Goal: Transaction & Acquisition: Purchase product/service

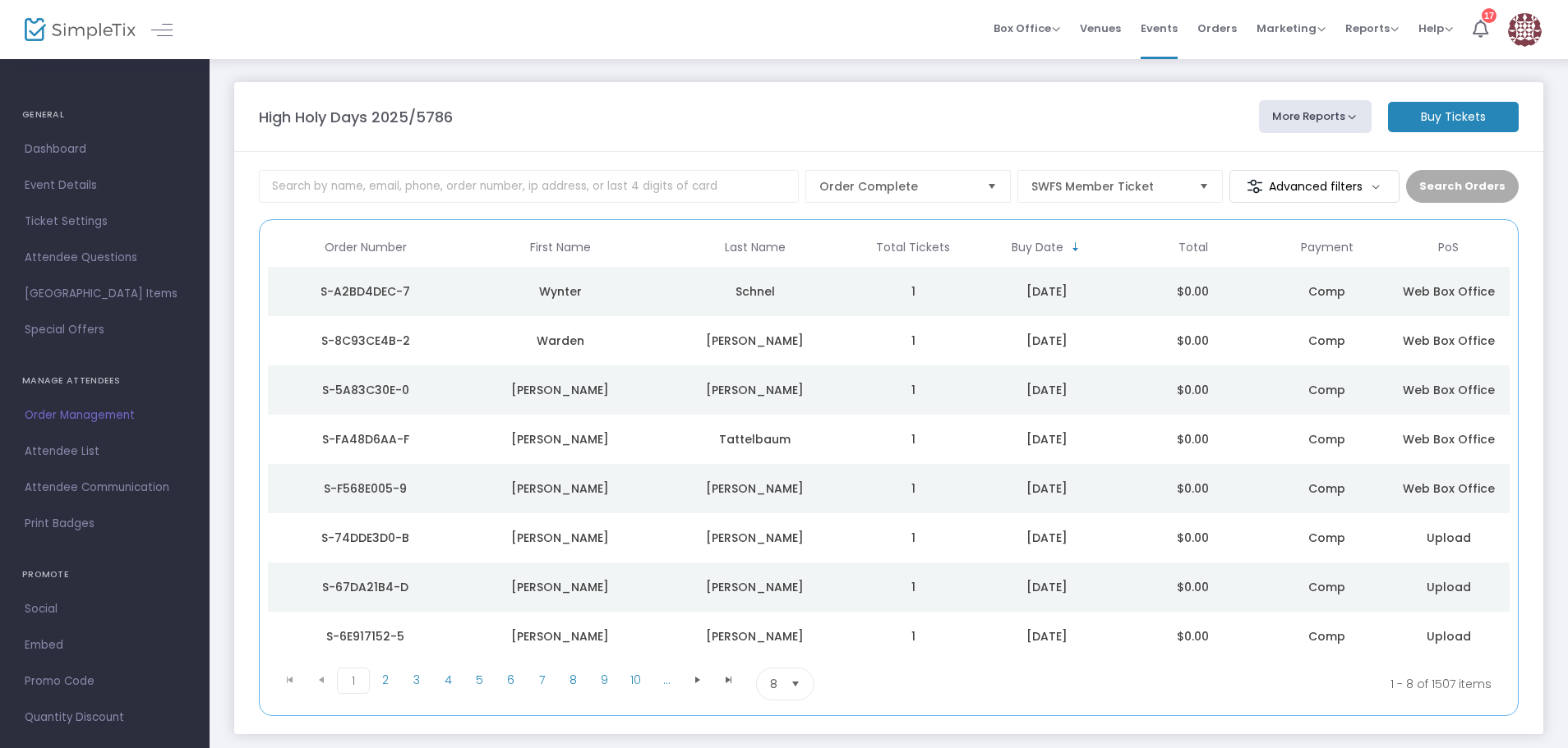
click at [432, 290] on div "S-A2BD4DEC-7" at bounding box center [365, 291] width 186 height 17
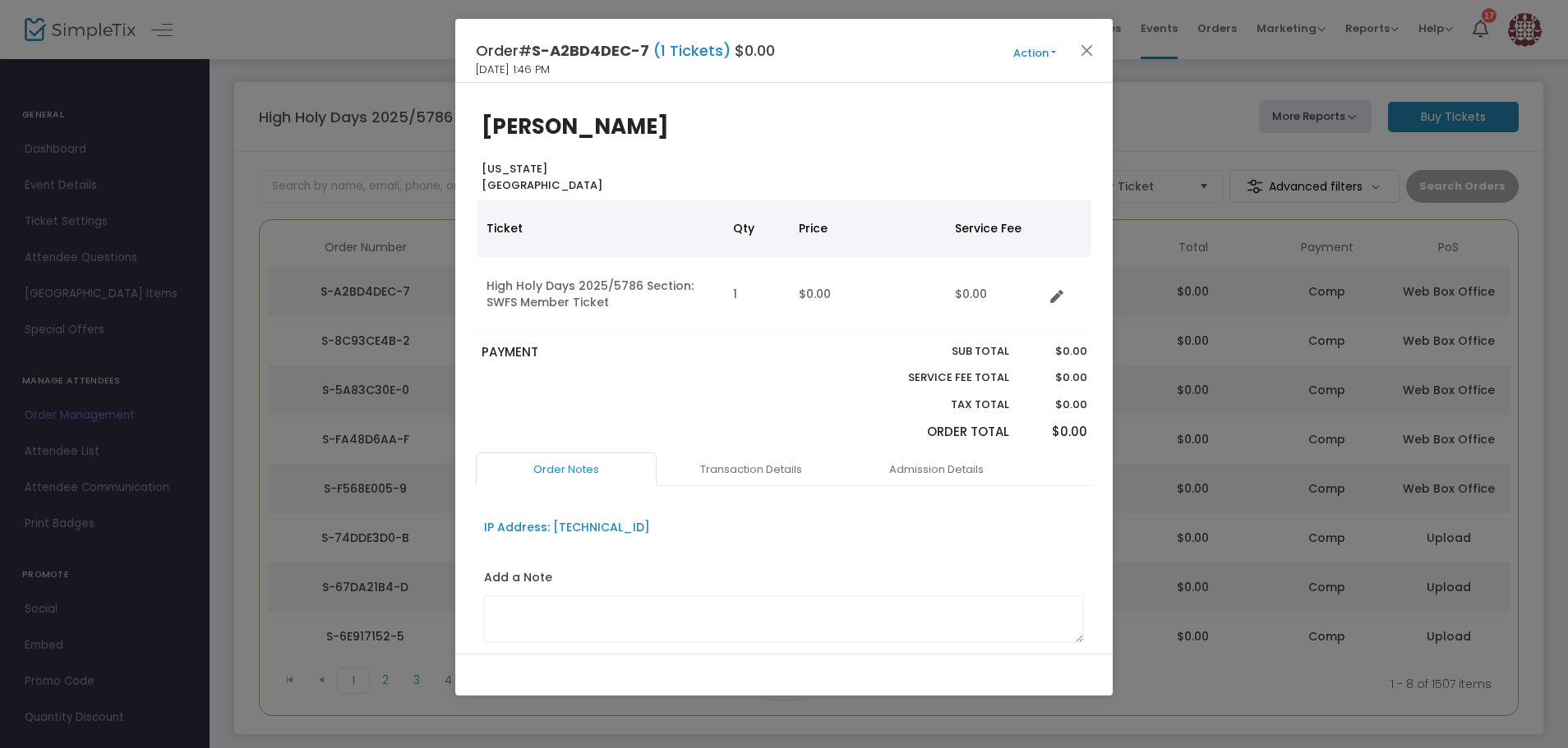
click at [1028, 51] on button "Action" at bounding box center [1034, 53] width 99 height 18
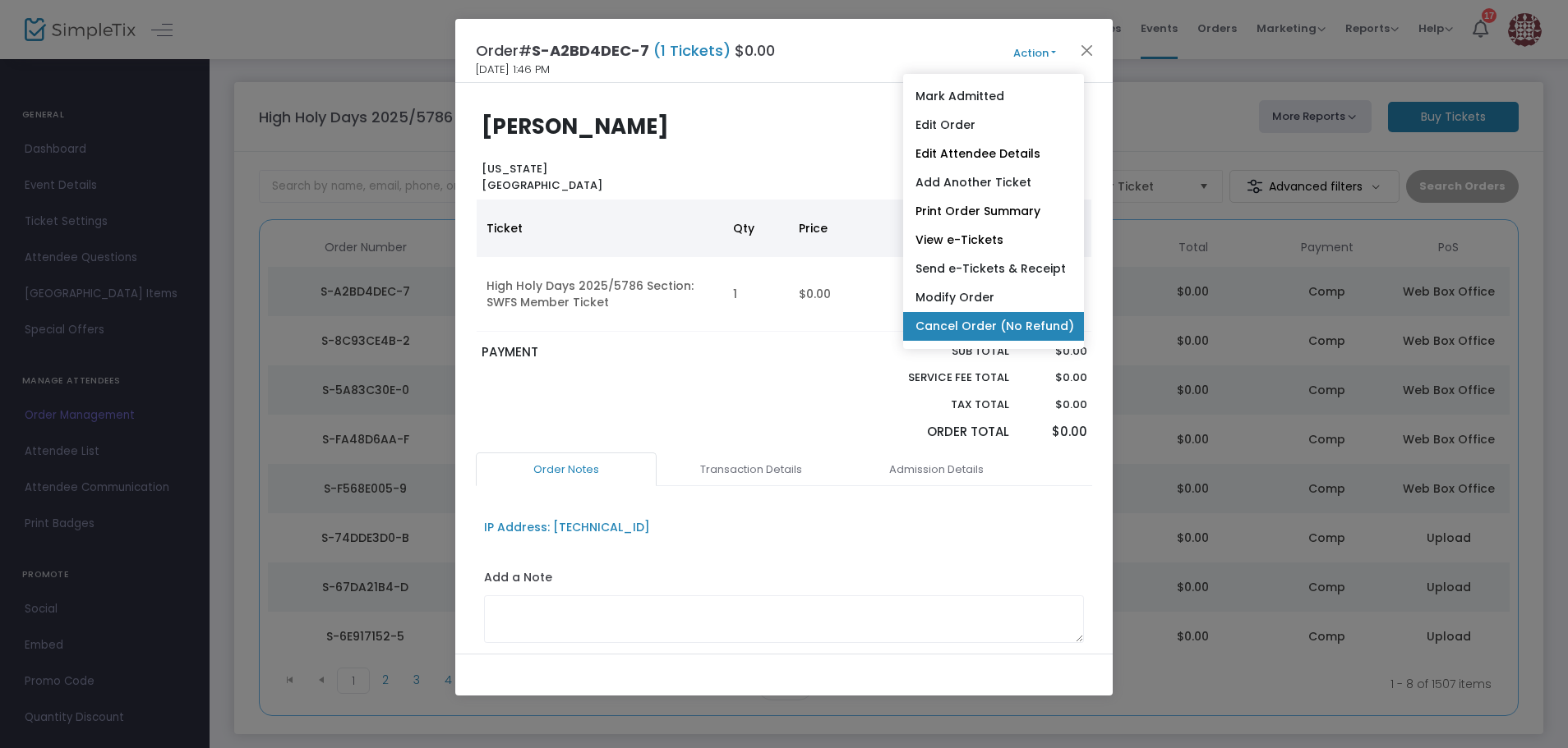
click at [1000, 324] on link "Cancel Order (No Refund)" at bounding box center [994, 327] width 181 height 28
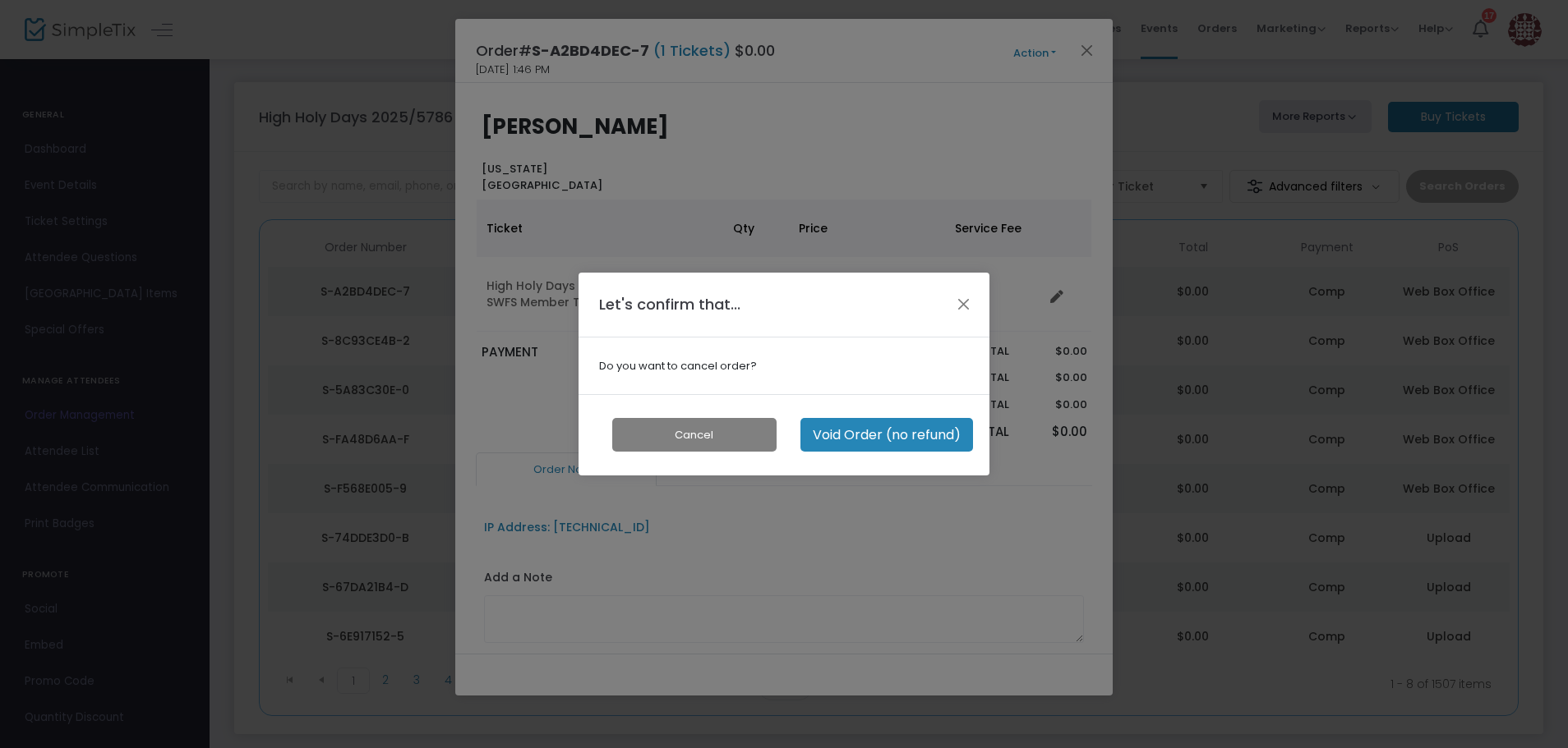
click at [711, 423] on button "Cancel" at bounding box center [694, 435] width 164 height 34
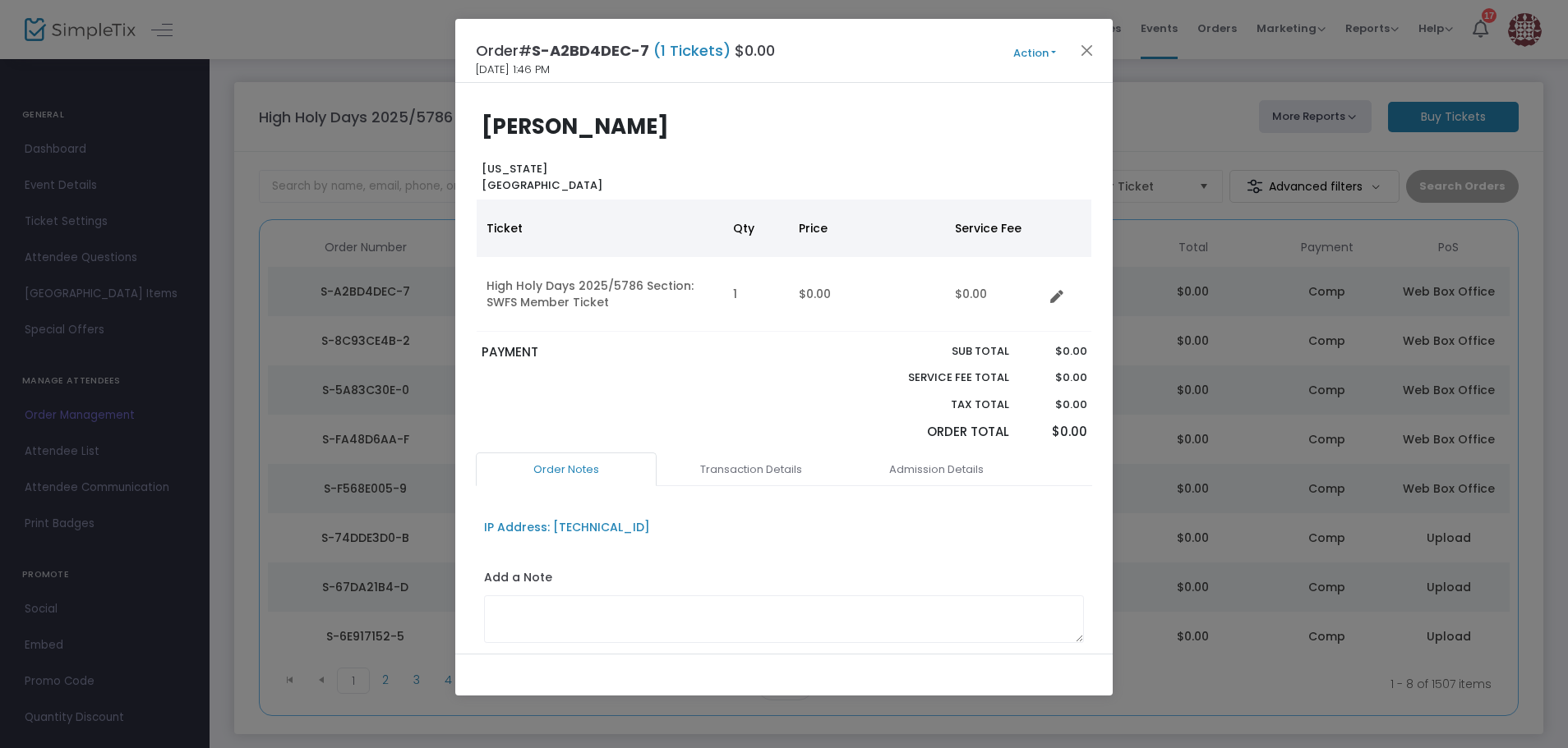
click at [1046, 50] on button "Action" at bounding box center [1034, 53] width 99 height 18
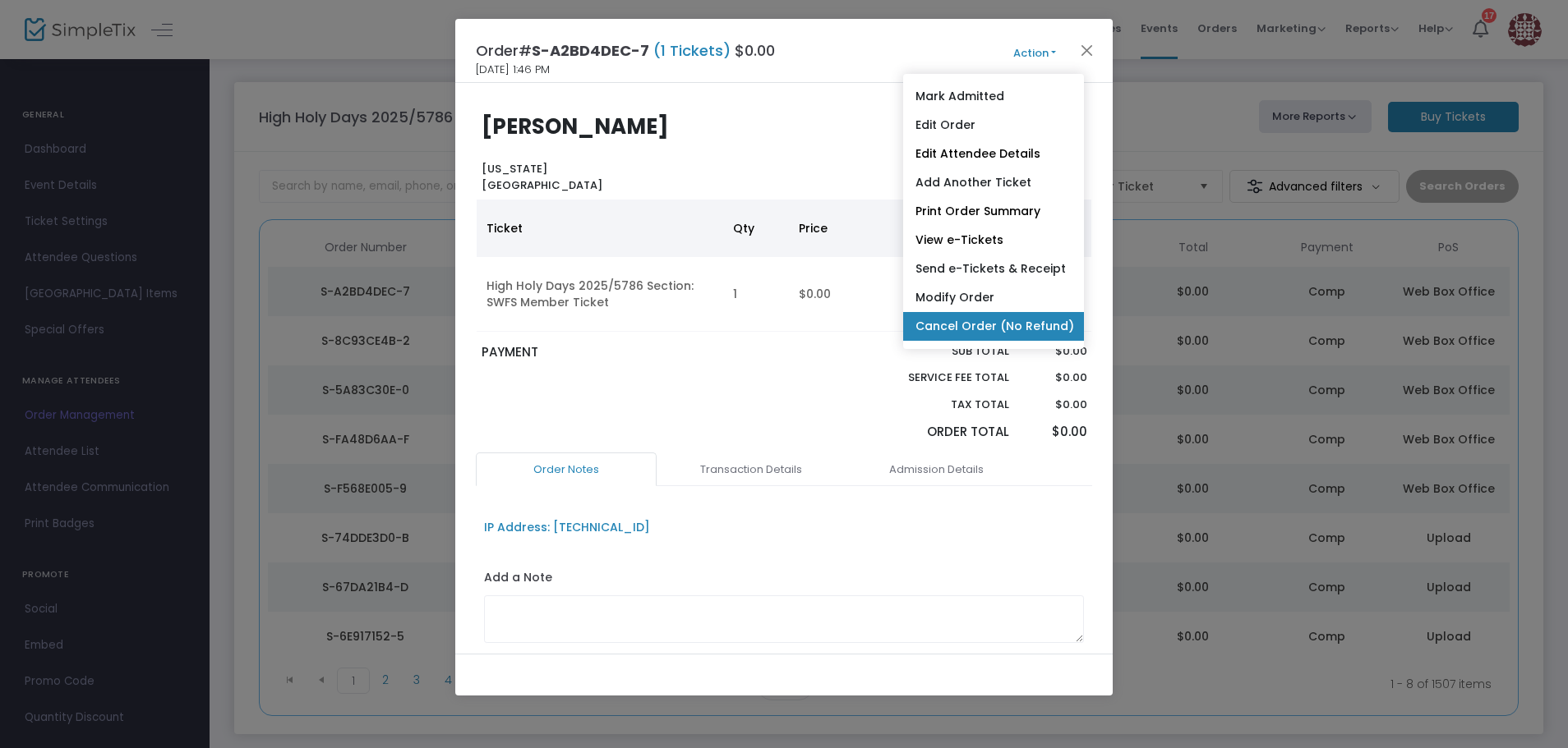
click at [947, 319] on link "Cancel Order (No Refund)" at bounding box center [994, 327] width 181 height 28
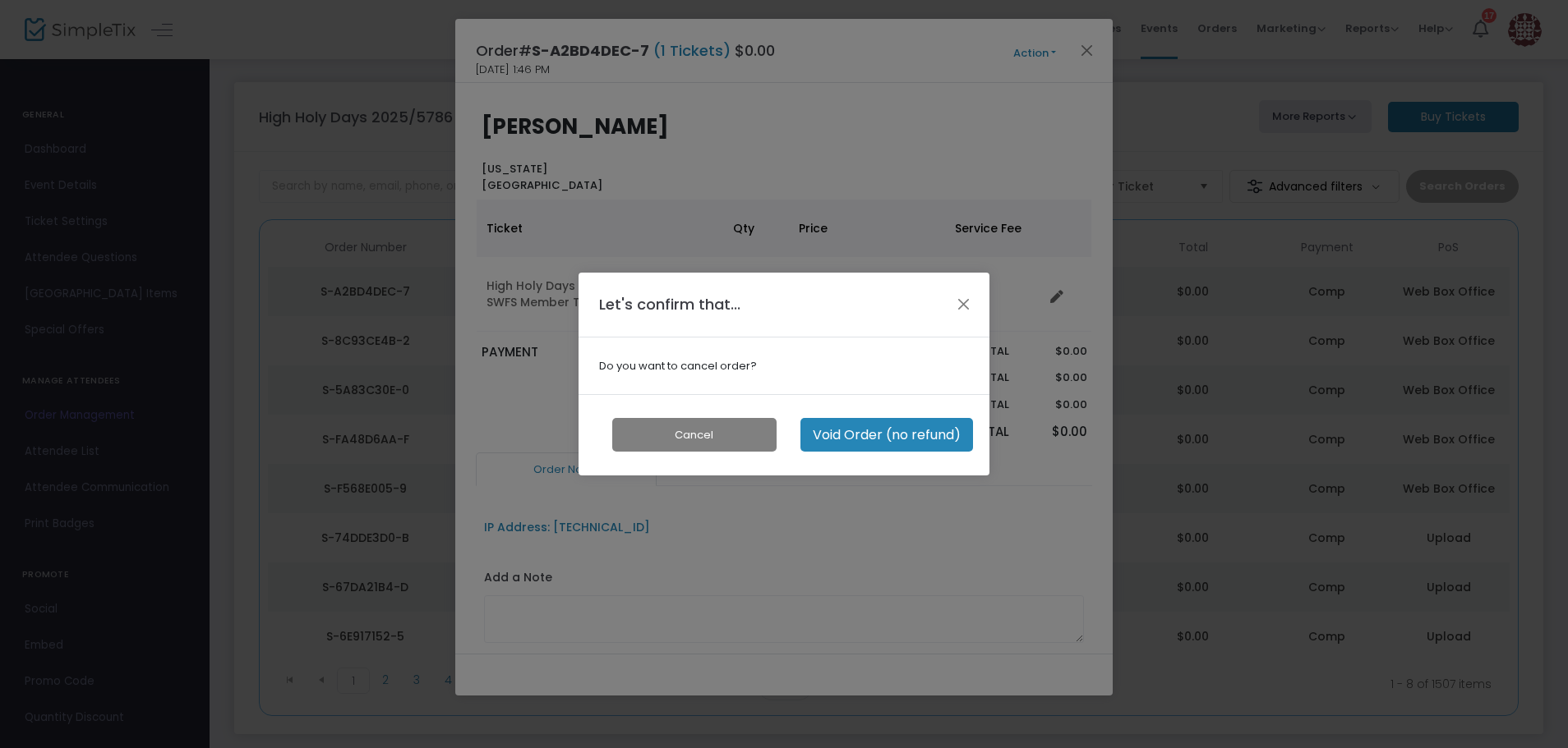
click at [870, 440] on button "Void Order (no refund)" at bounding box center [887, 435] width 172 height 34
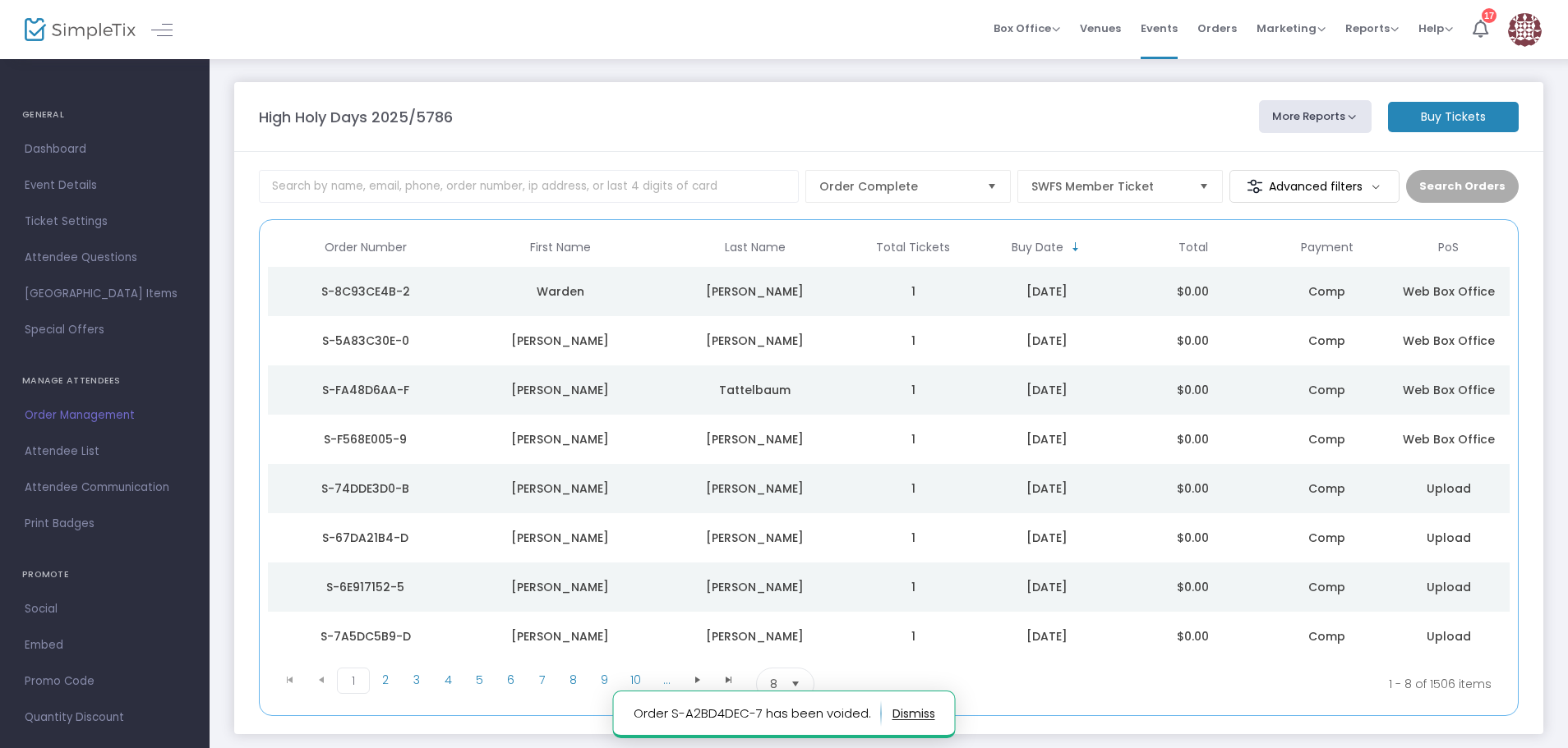
click at [1511, 116] on m-button "Buy Tickets" at bounding box center [1453, 117] width 131 height 30
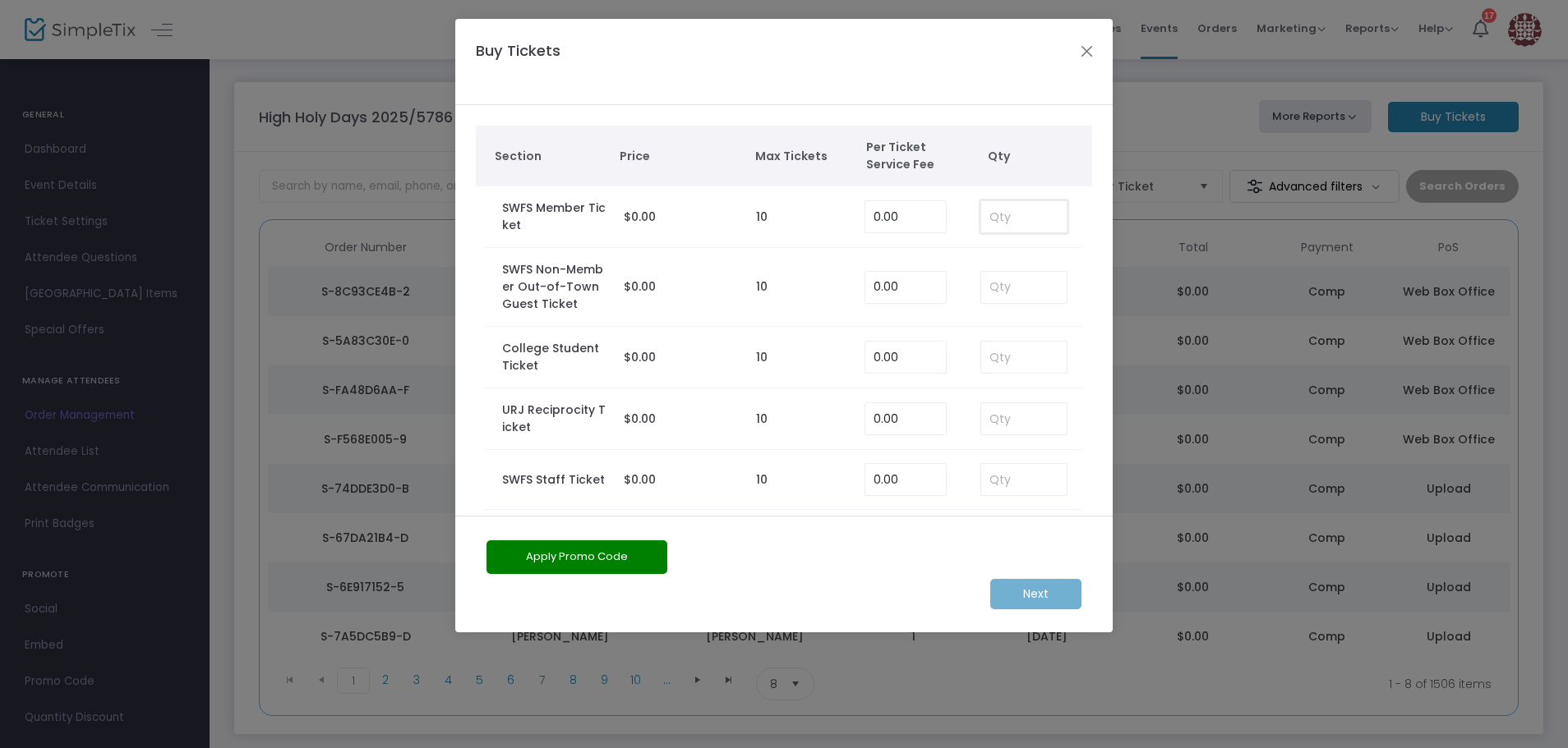
click at [1012, 219] on input at bounding box center [1024, 217] width 85 height 31
type input "1"
click at [1033, 603] on m-button "Next" at bounding box center [1035, 594] width 91 height 30
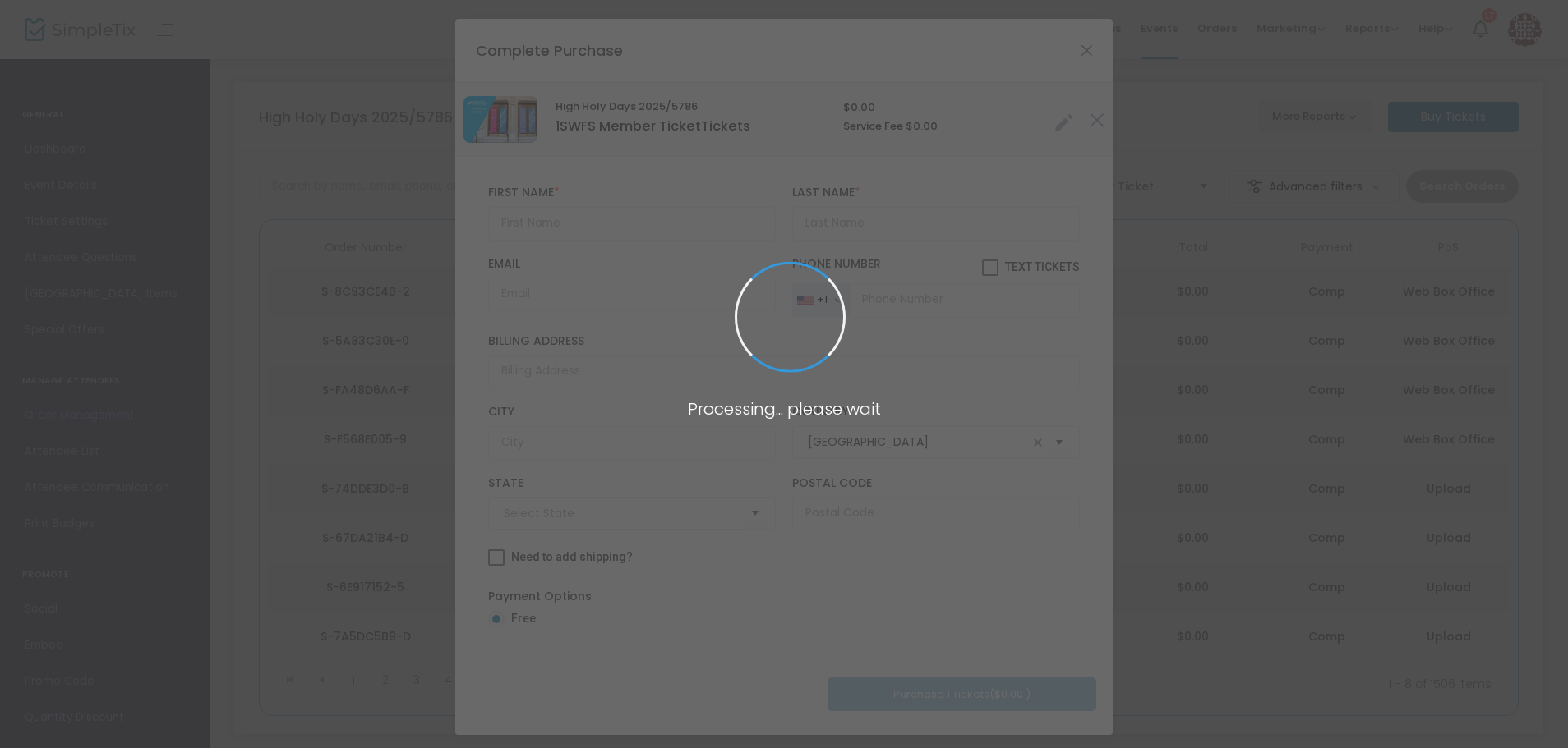
type input "[US_STATE]"
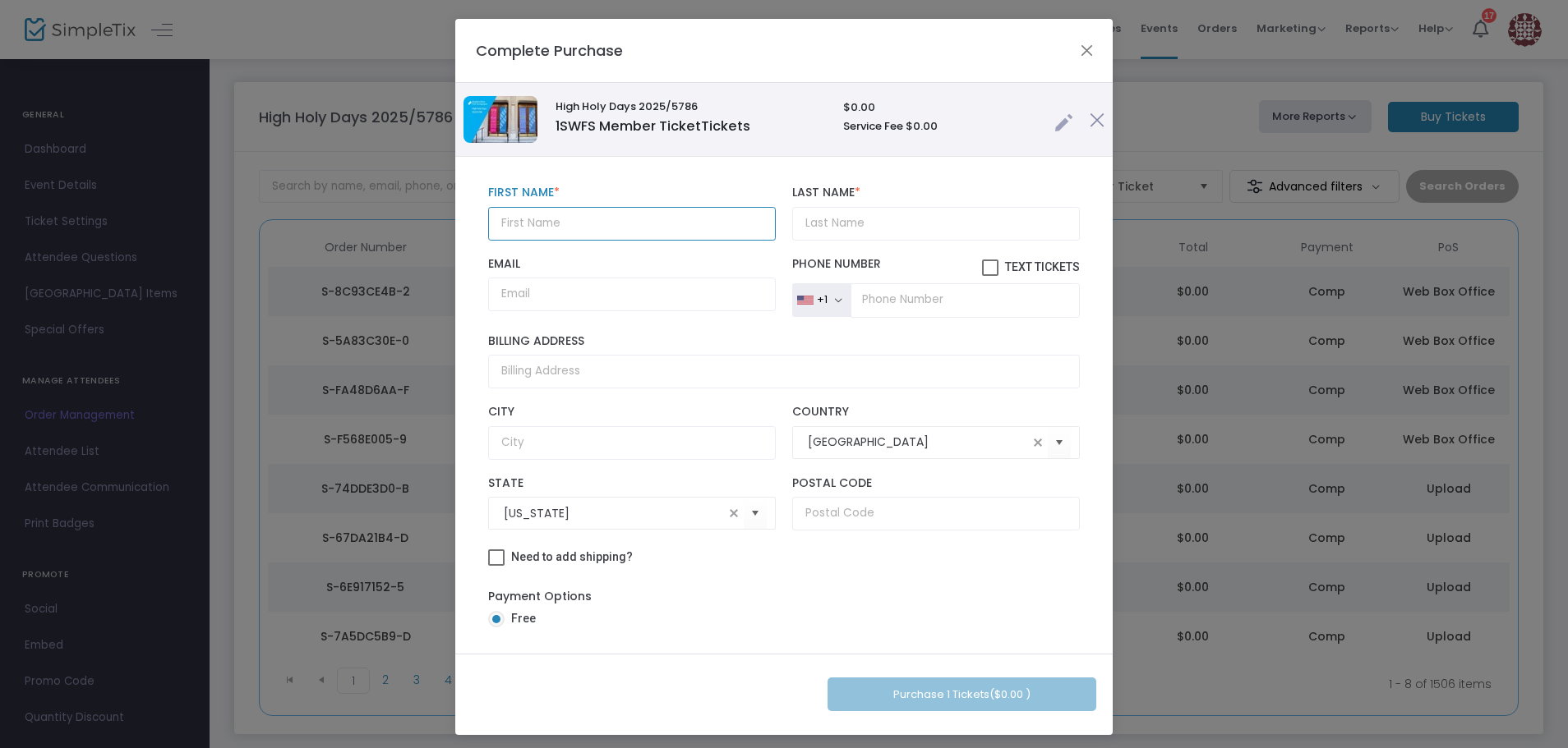
drag, startPoint x: 566, startPoint y: 227, endPoint x: 622, endPoint y: 226, distance: 56.0
click at [566, 227] on input "text" at bounding box center [632, 224] width 288 height 34
type input "Wynter"
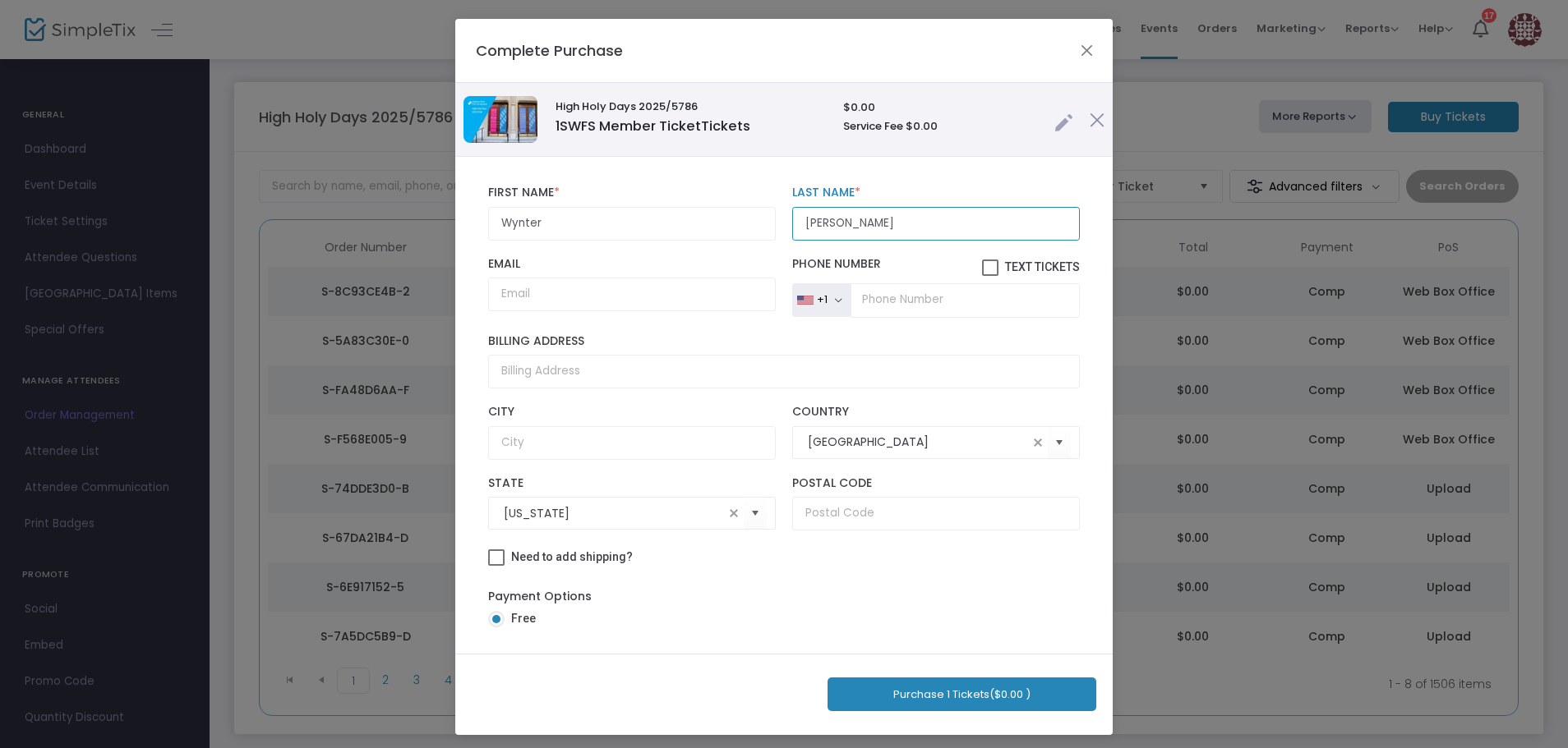
type input "[PERSON_NAME]"
click at [1054, 682] on button "Purchase 1 Tickets ($0.00 )" at bounding box center [962, 695] width 269 height 34
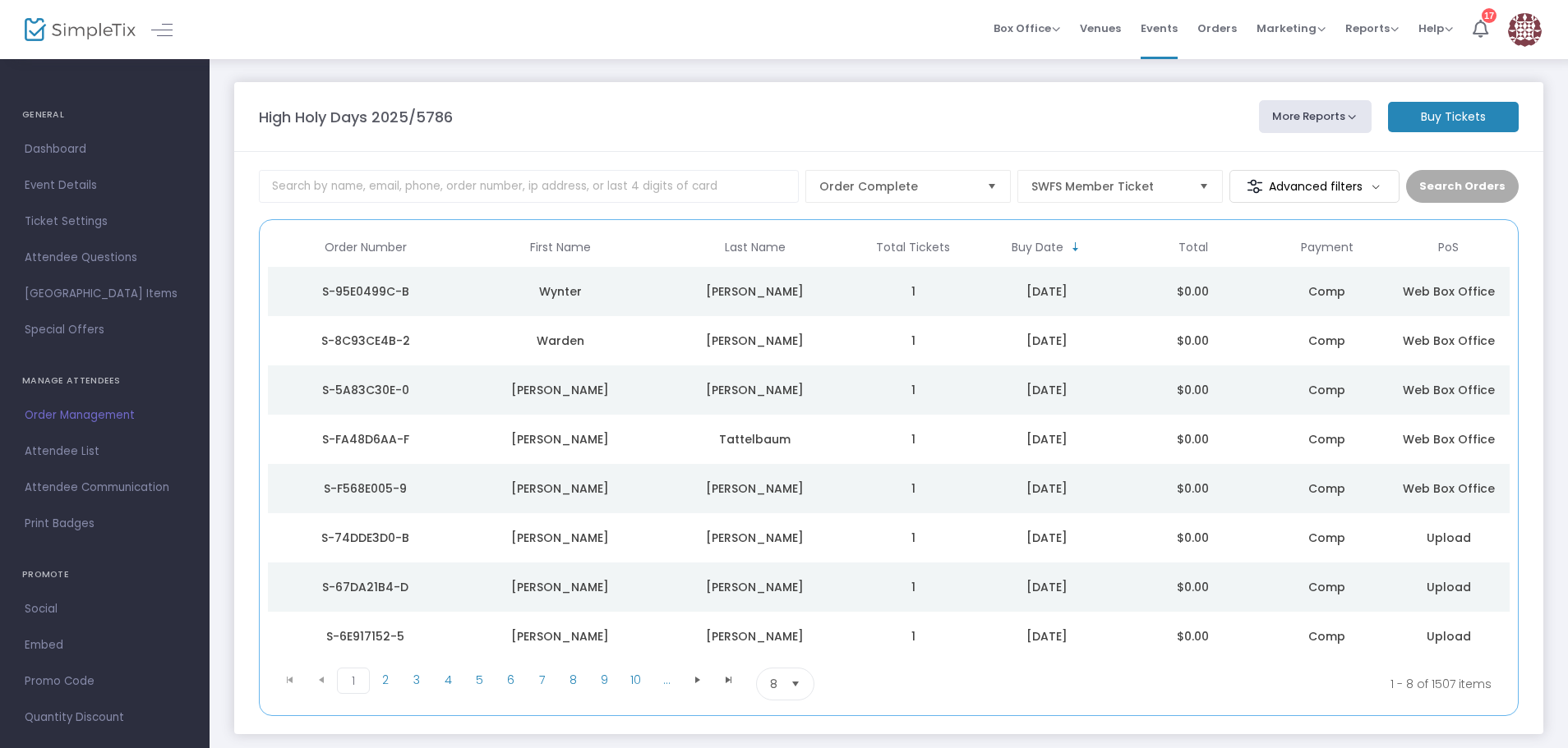
click at [1517, 117] on m-button "Buy Tickets" at bounding box center [1453, 117] width 131 height 30
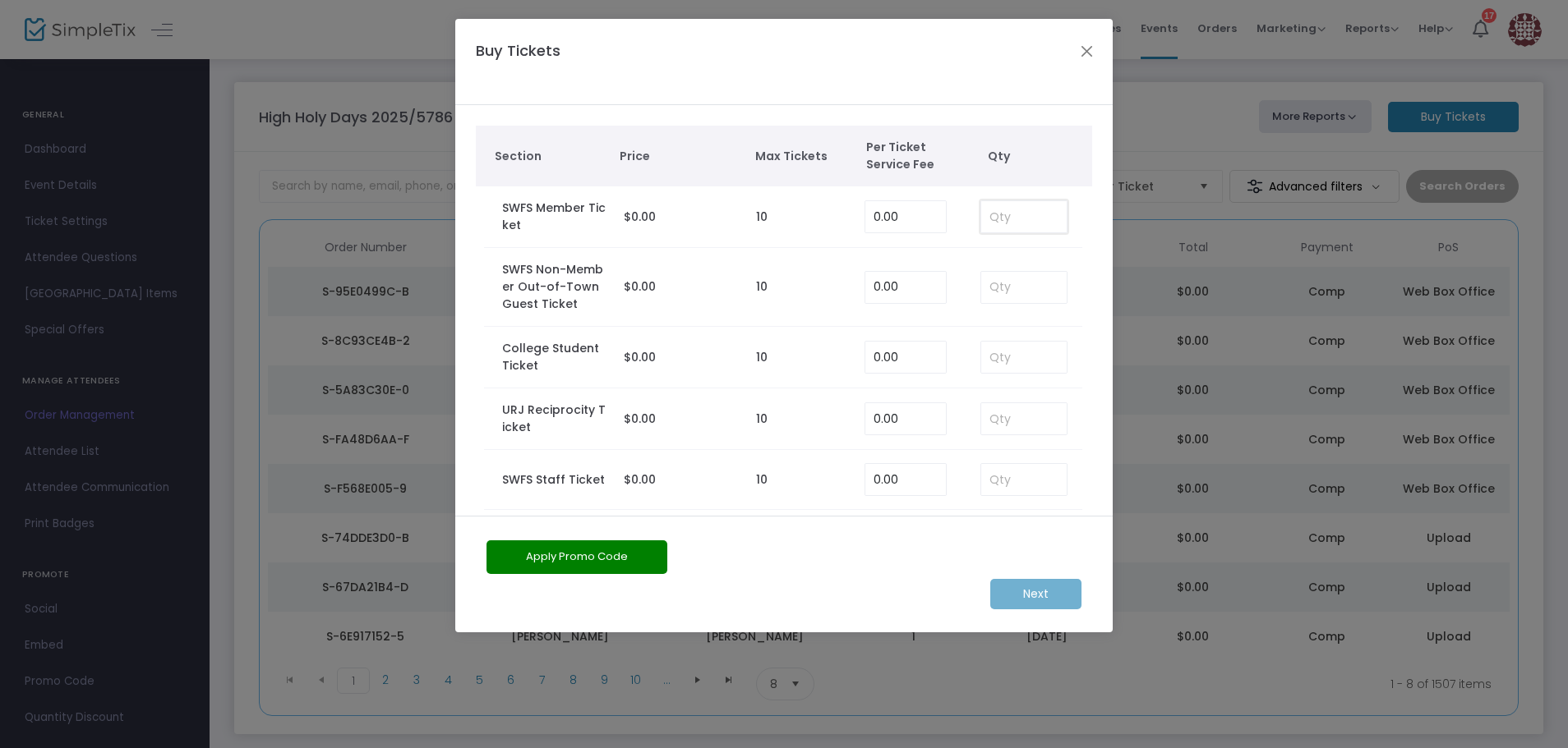
click at [1000, 218] on input at bounding box center [1024, 217] width 85 height 31
type input "1"
click at [1026, 594] on m-button "Next" at bounding box center [1035, 594] width 91 height 30
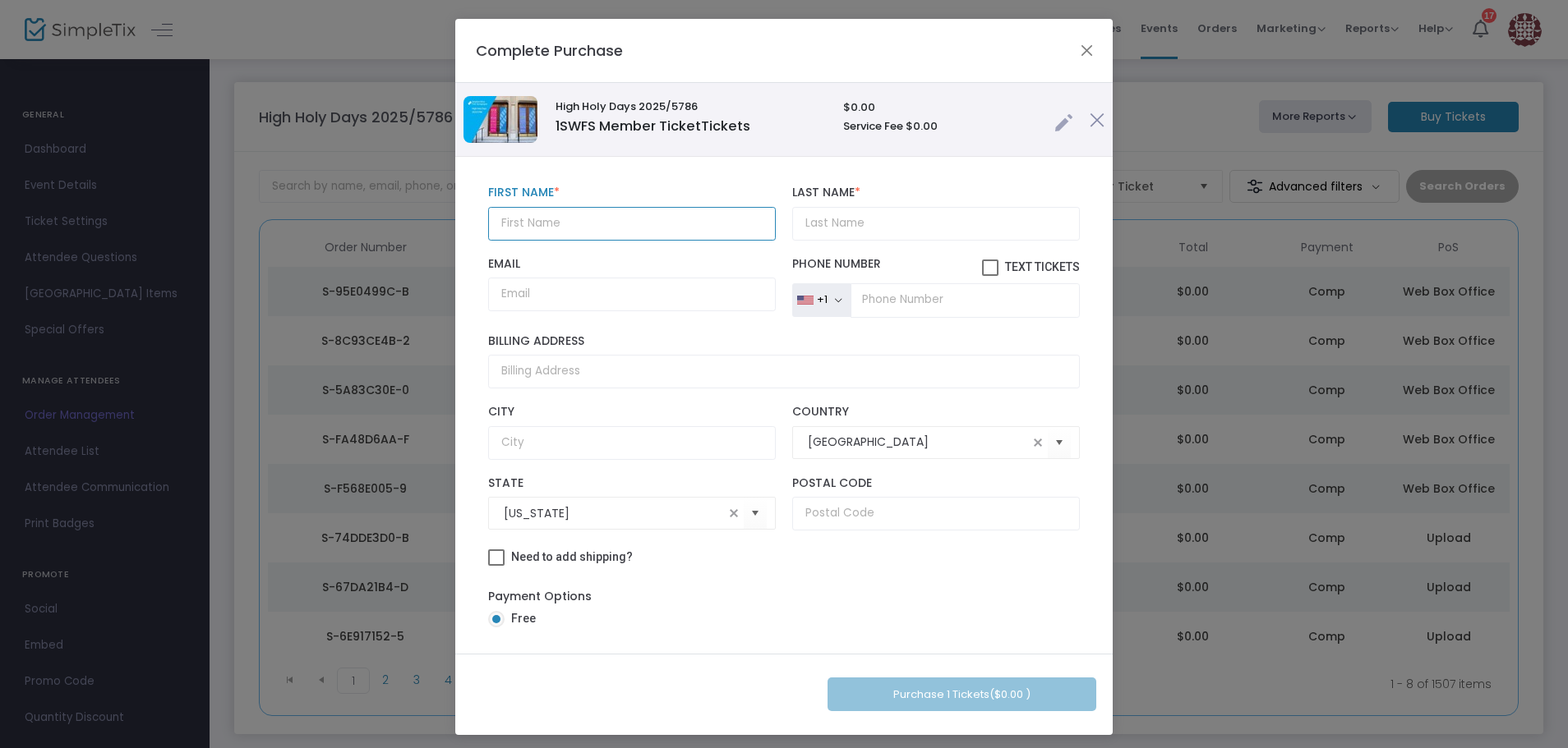
click at [691, 212] on input "text" at bounding box center [632, 224] width 288 height 34
type input "Rayn"
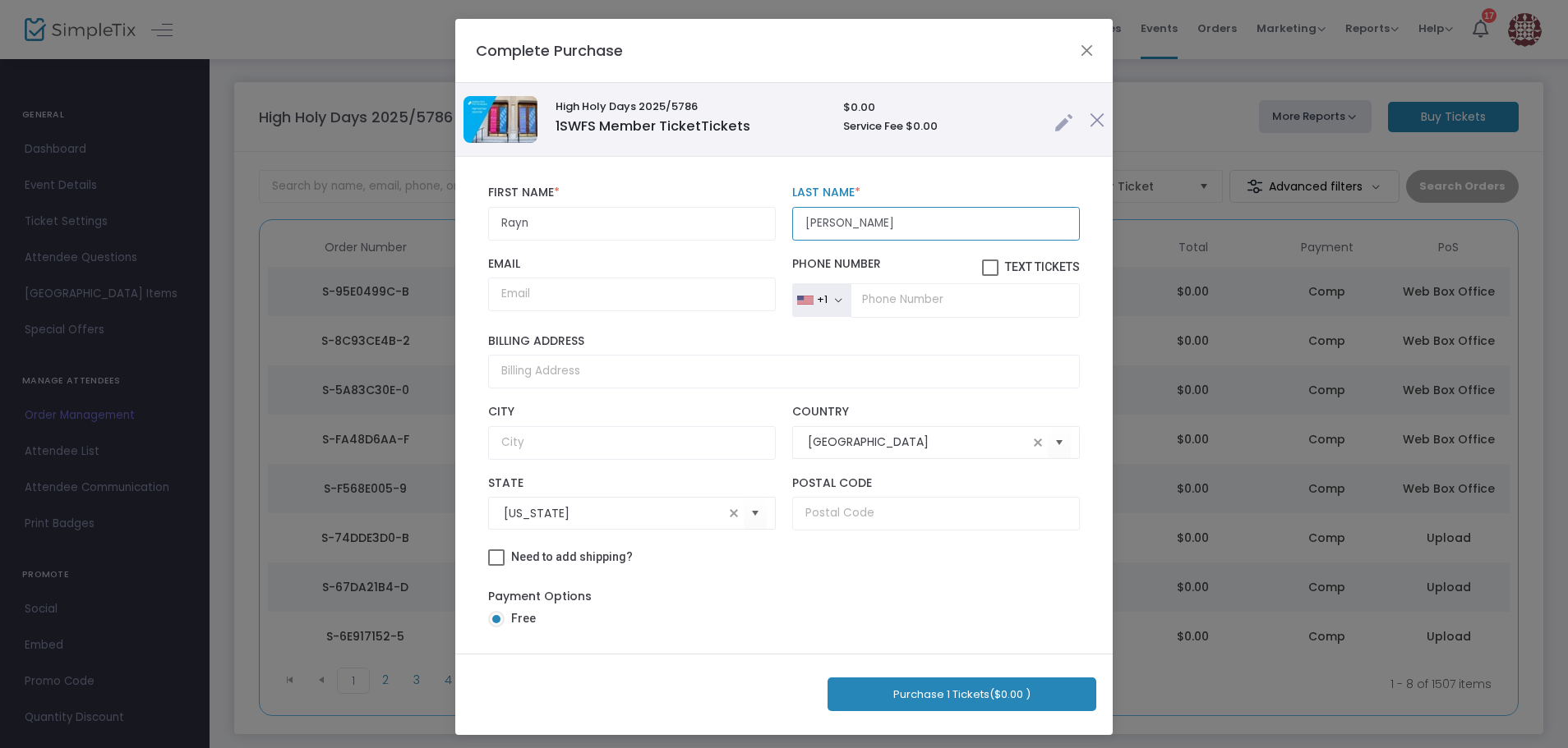
type input "[PERSON_NAME]"
click at [955, 682] on button "Purchase 1 Tickets ($0.00 )" at bounding box center [962, 695] width 269 height 34
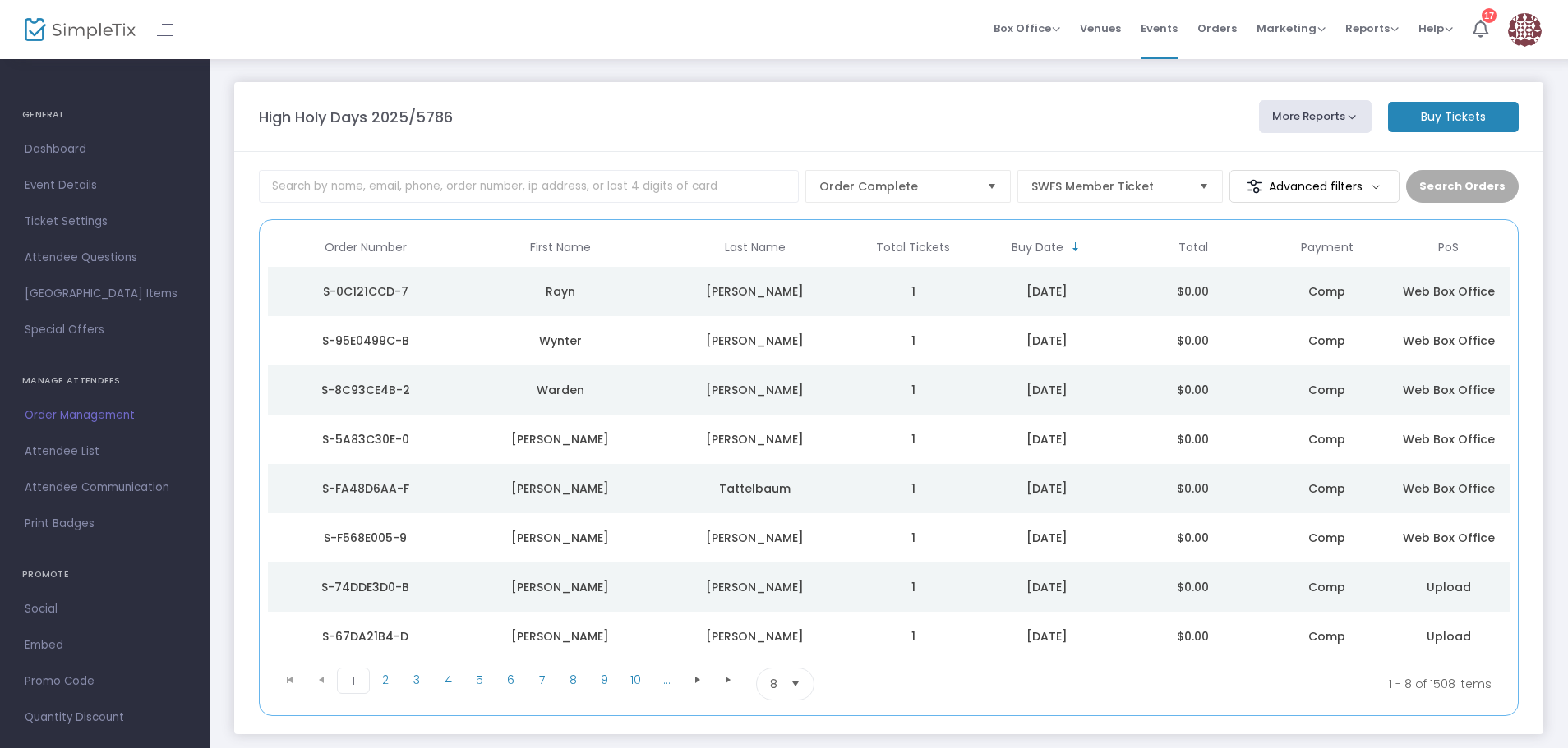
click at [1423, 112] on m-button "Buy Tickets" at bounding box center [1453, 117] width 131 height 30
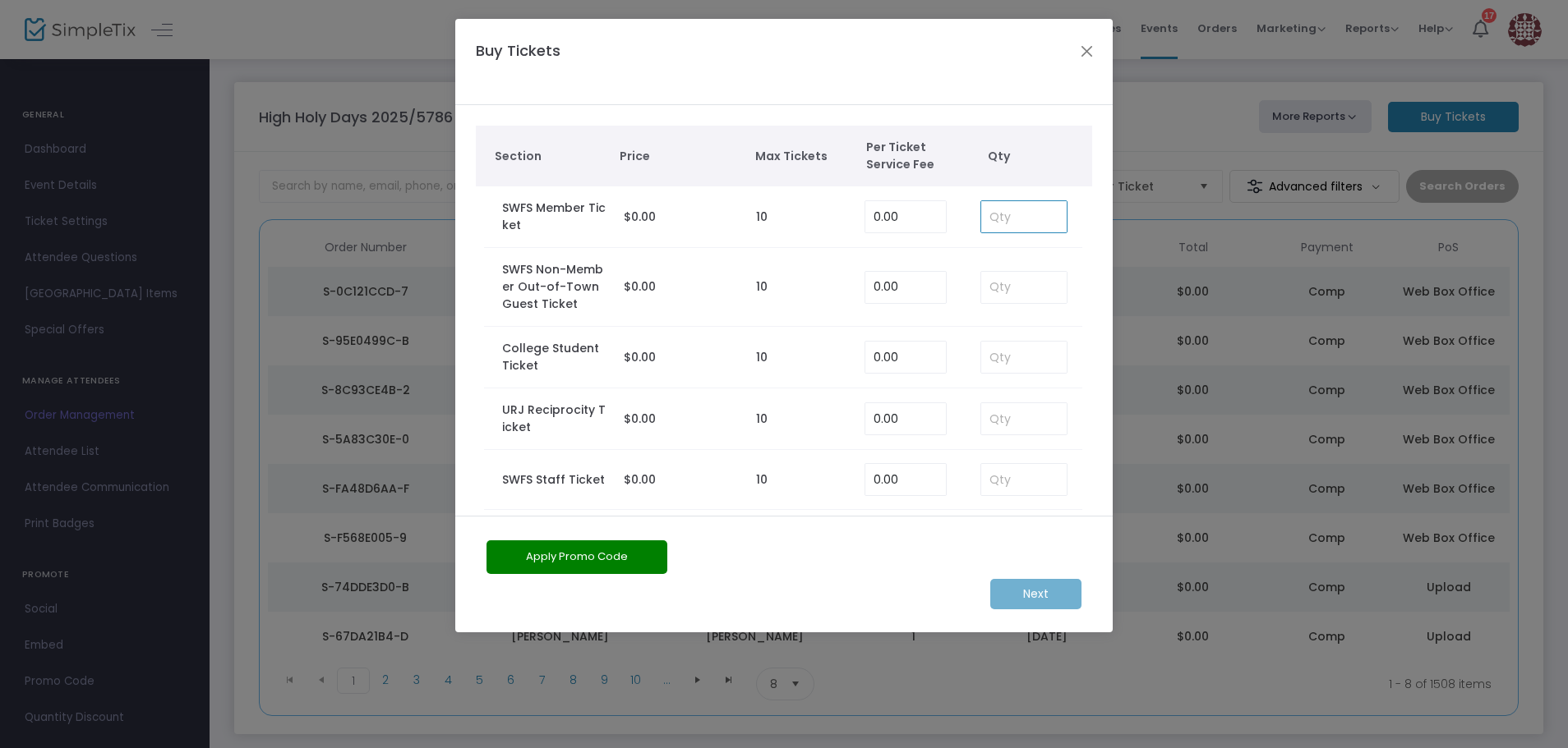
click at [1001, 218] on input at bounding box center [1024, 217] width 85 height 31
type input "1"
click at [1068, 599] on m-button "Next" at bounding box center [1035, 594] width 91 height 30
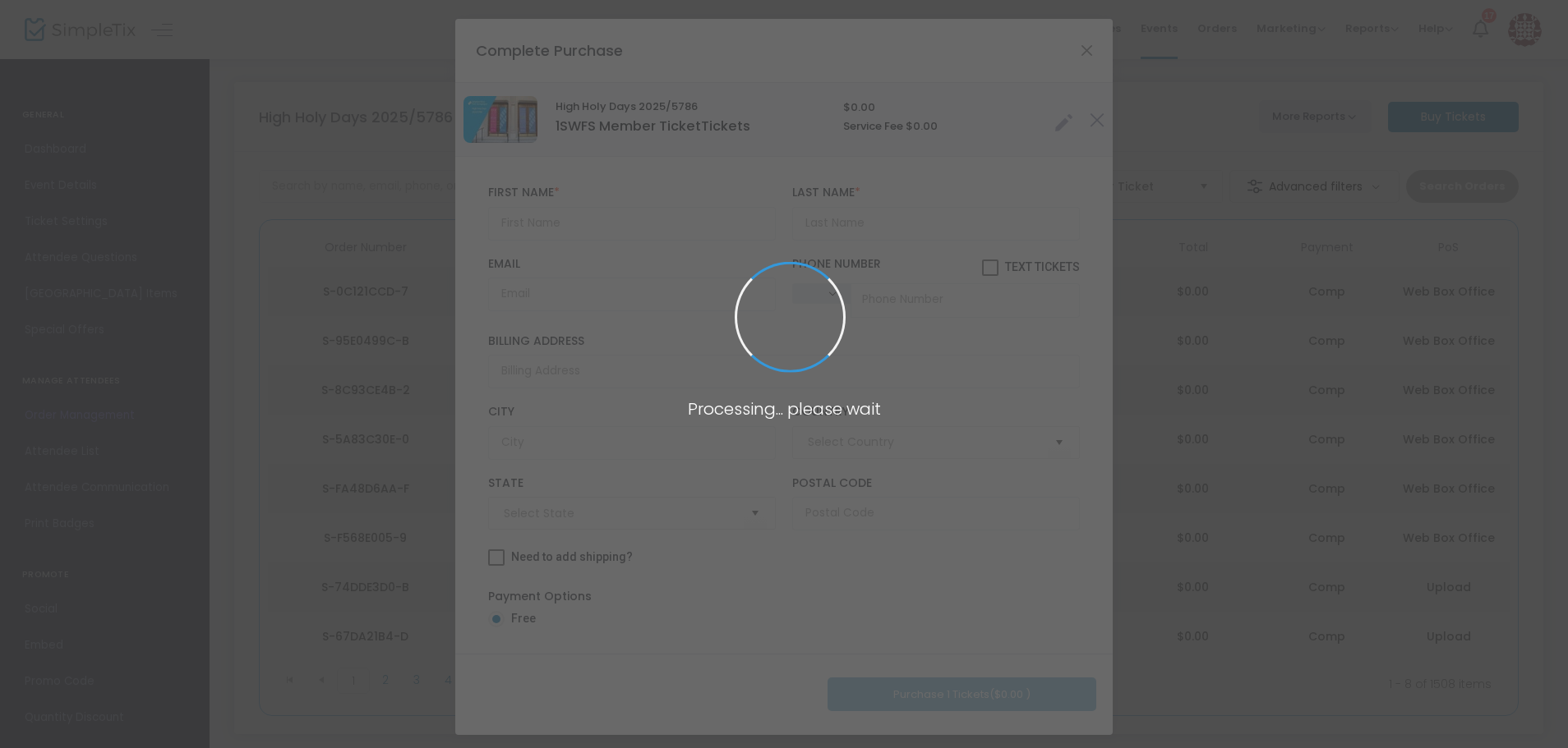
type input "[GEOGRAPHIC_DATA]"
type input "[US_STATE]"
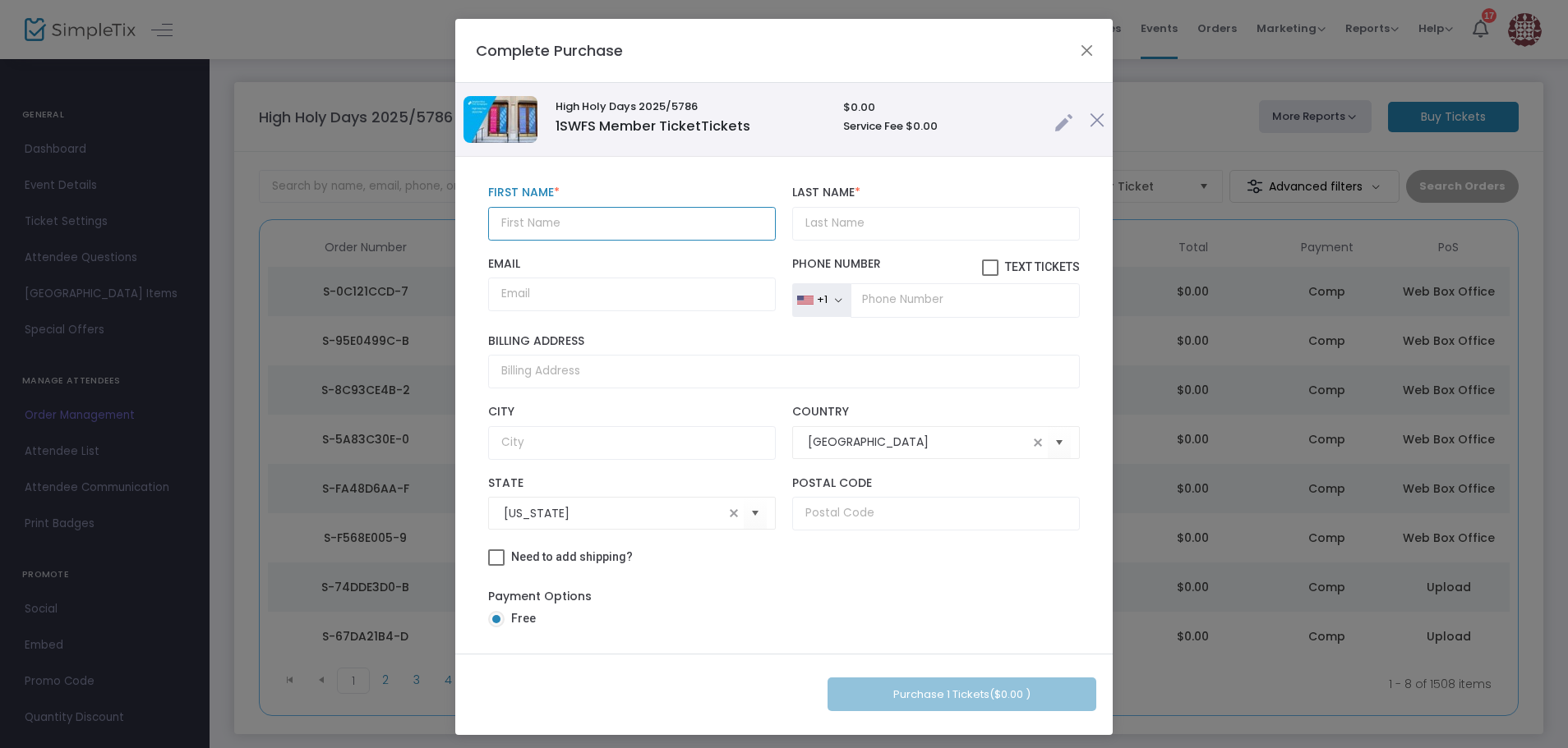
click at [559, 222] on input "text" at bounding box center [632, 224] width 288 height 34
type input "[PERSON_NAME]"
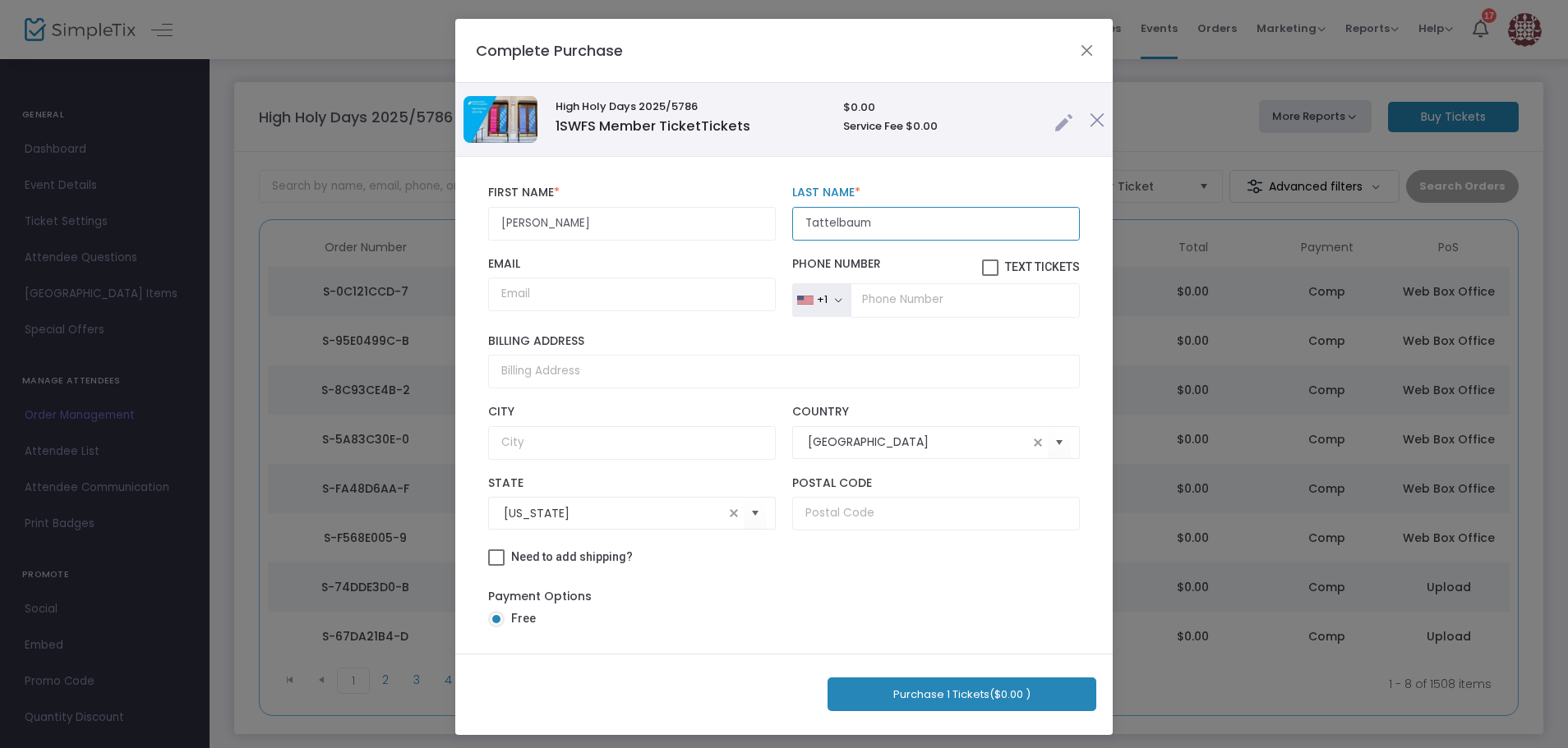
type input "Tattelbaum"
click at [938, 692] on button "Purchase 1 Tickets ($0.00 )" at bounding box center [962, 695] width 269 height 34
